Goal: Information Seeking & Learning: Learn about a topic

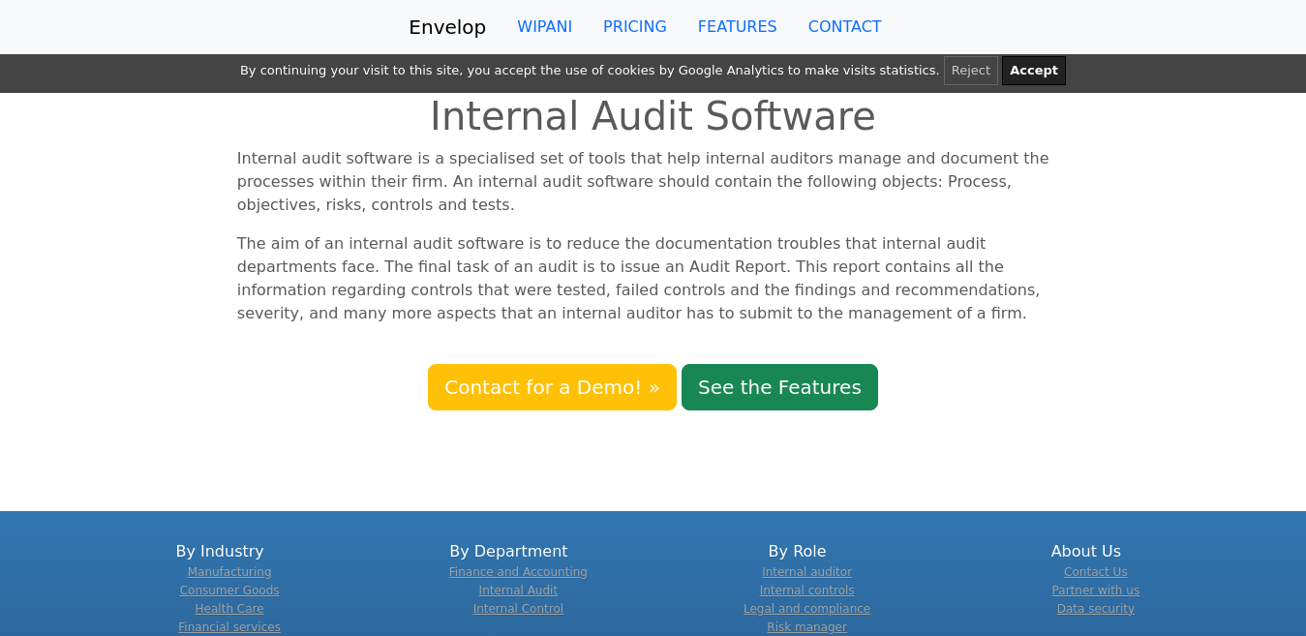
drag, startPoint x: 0, startPoint y: 0, endPoint x: 618, endPoint y: 235, distance: 661.7
click at [618, 235] on p "The aim of an internal audit software is to reduce the documentation troubles t…" at bounding box center [652, 278] width 831 height 93
click at [767, 190] on p "Internal audit software is a specialised set of tools that help internal audito…" at bounding box center [652, 182] width 831 height 70
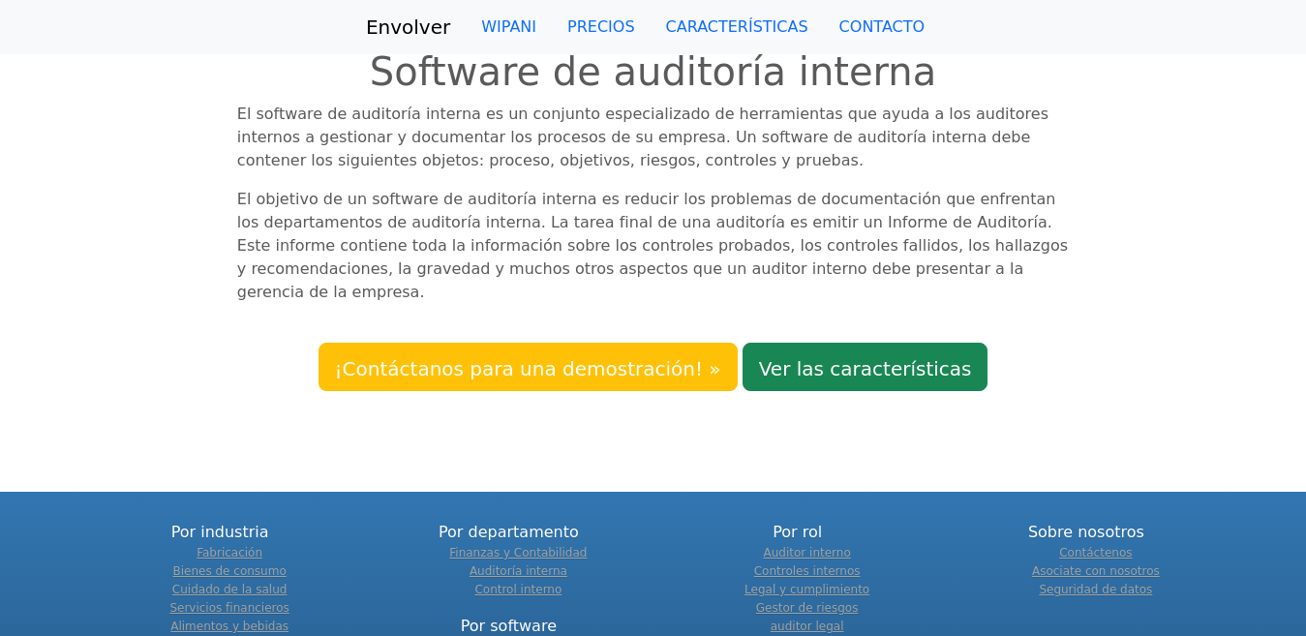
click at [1015, 231] on p "El objetivo de un software de auditoría interna es reducir los problemas de doc…" at bounding box center [652, 246] width 831 height 116
click at [689, 42] on link "CARACTERÍSTICAS" at bounding box center [736, 27] width 173 height 39
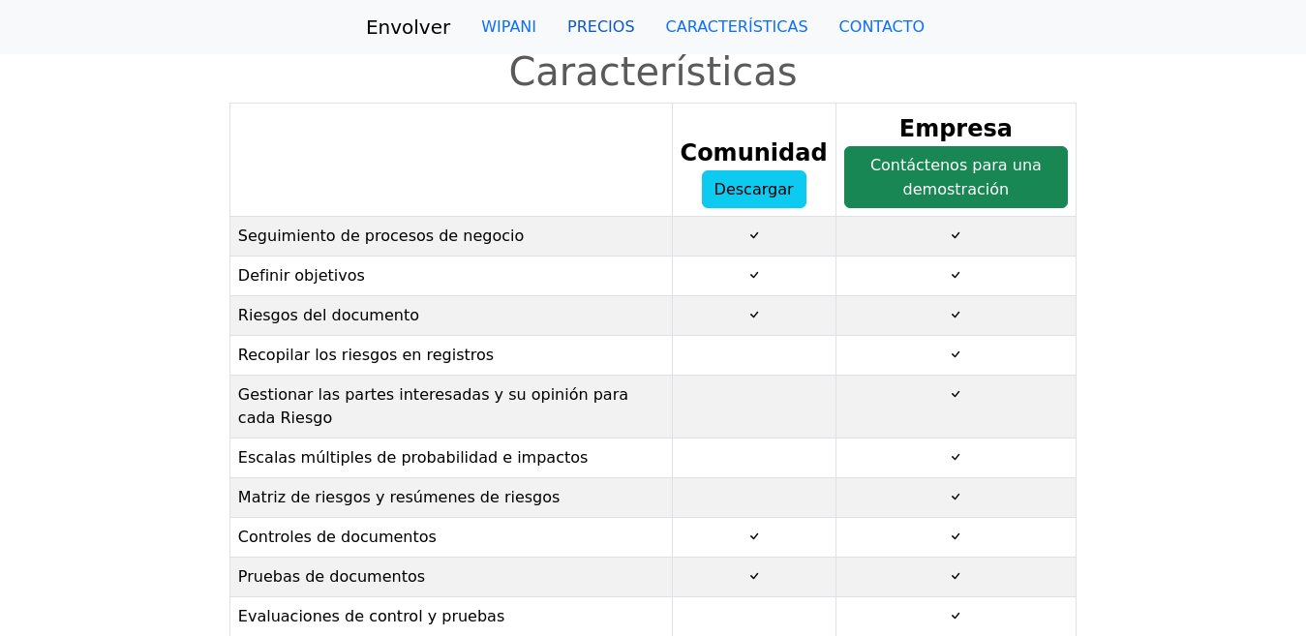
click at [624, 36] on font "PRECIOS" at bounding box center [601, 26] width 68 height 18
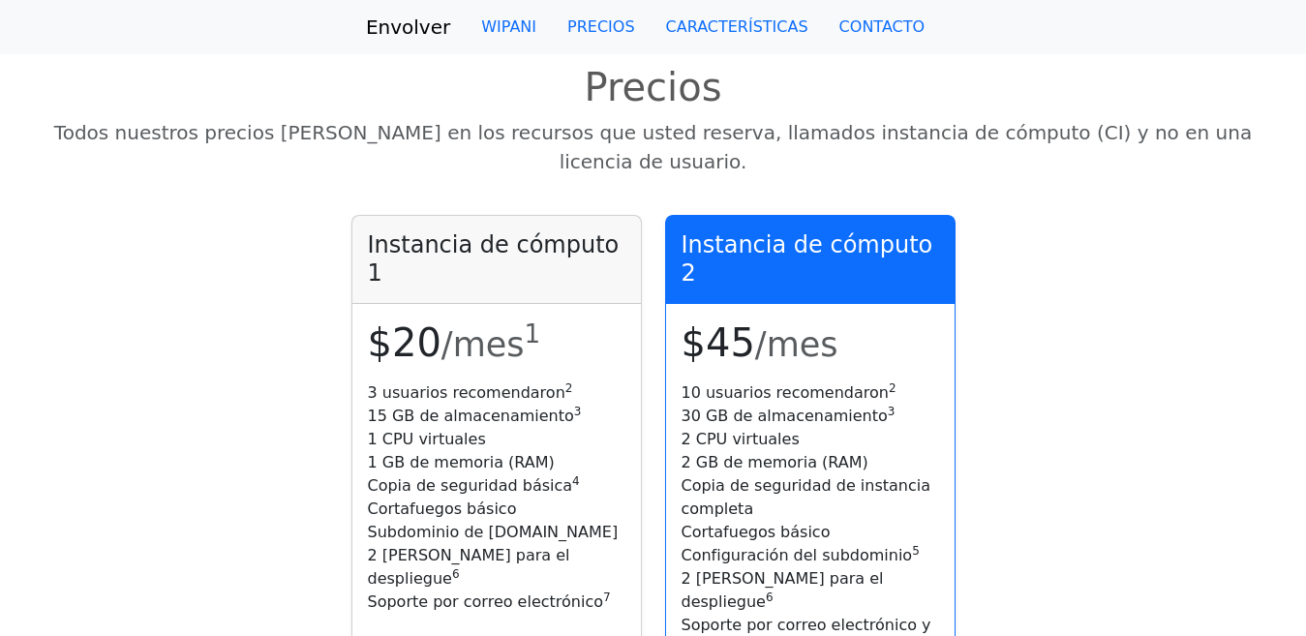
click at [450, 26] on font "Envolver" at bounding box center [408, 26] width 84 height 23
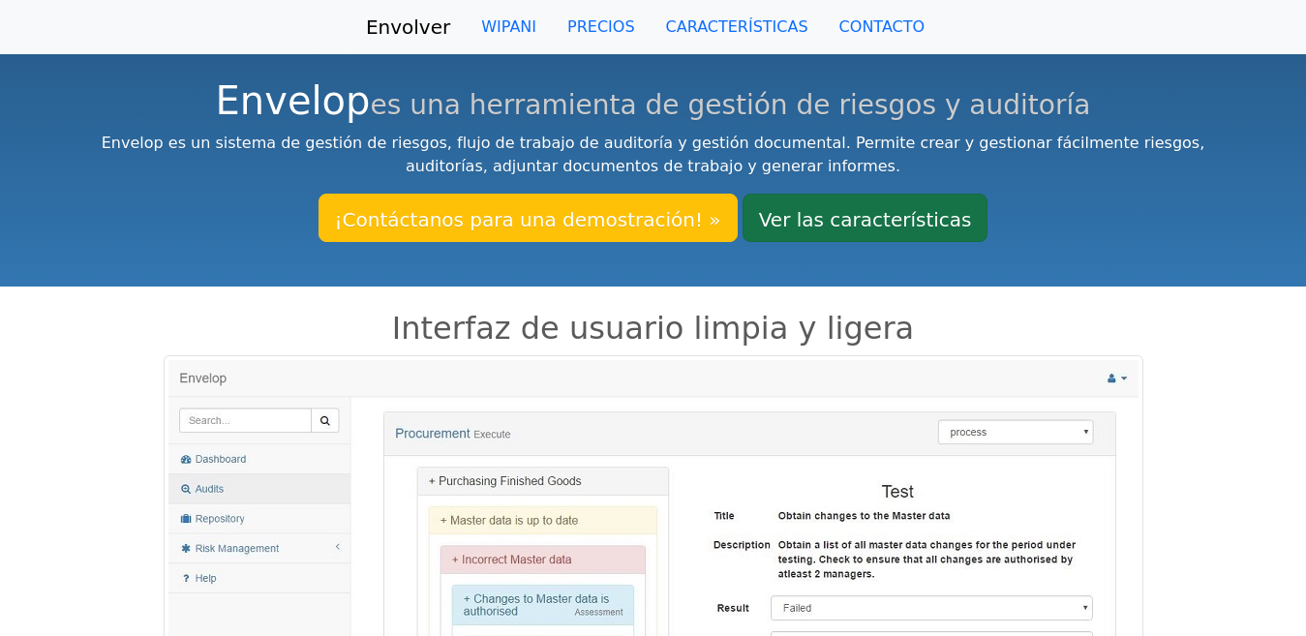
click at [855, 230] on font "Ver las características" at bounding box center [865, 218] width 213 height 23
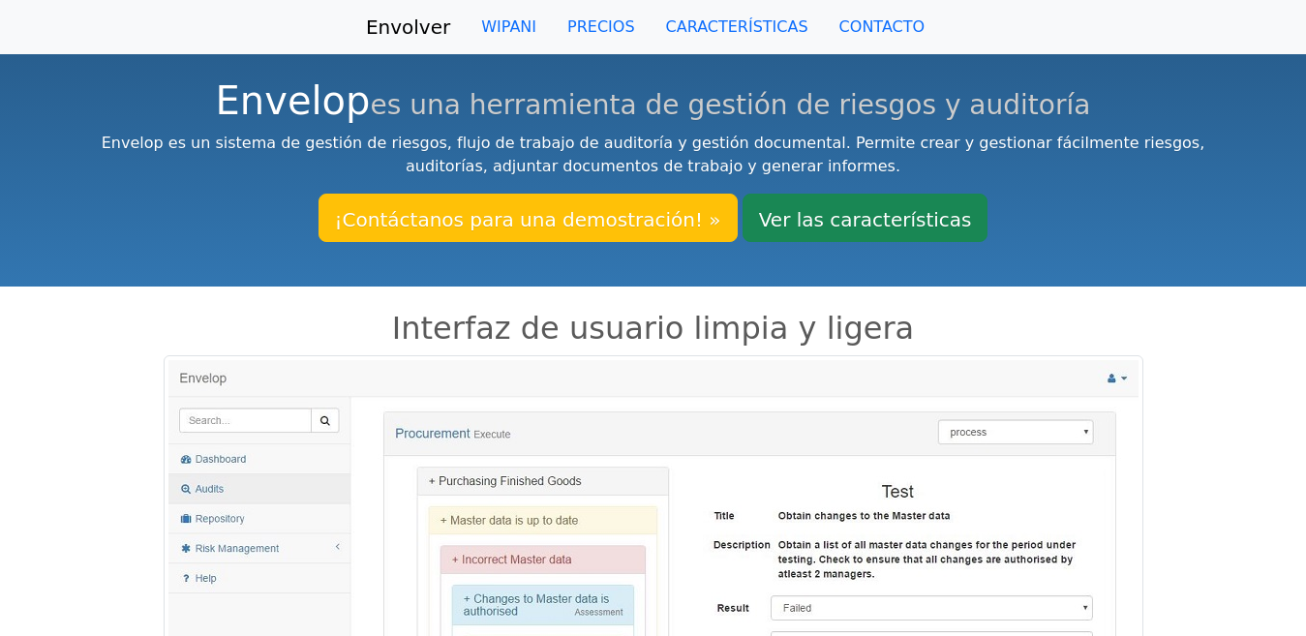
click at [1218, 267] on div "Envelop es una herramienta de gestión de riesgos y auditoría Envelop es un sist…" at bounding box center [653, 167] width 1306 height 238
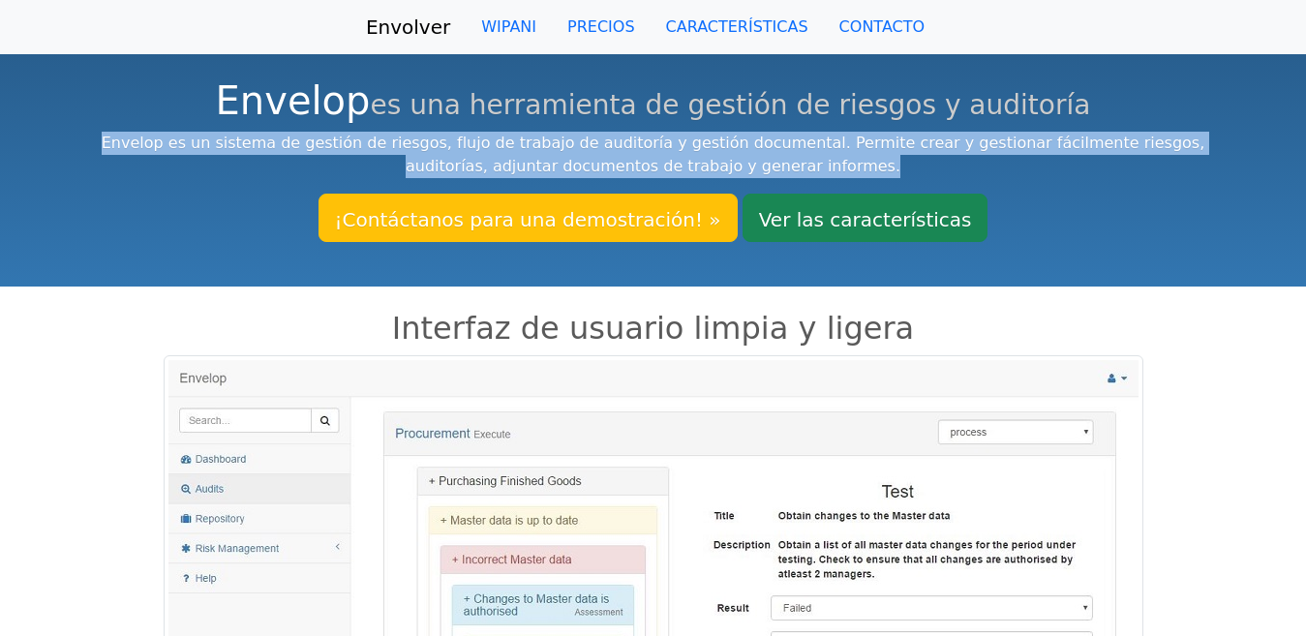
drag, startPoint x: 107, startPoint y: 142, endPoint x: 817, endPoint y: 168, distance: 710.0
click at [817, 168] on p "Envelop es un sistema de gestión de riesgos, flujo de trabajo de auditoría y ge…" at bounding box center [653, 155] width 1108 height 46
copy font "Envelop es un sistema de gestión de riesgos, flujo de trabajo de auditoría y ge…"
